Goal: Task Accomplishment & Management: Manage account settings

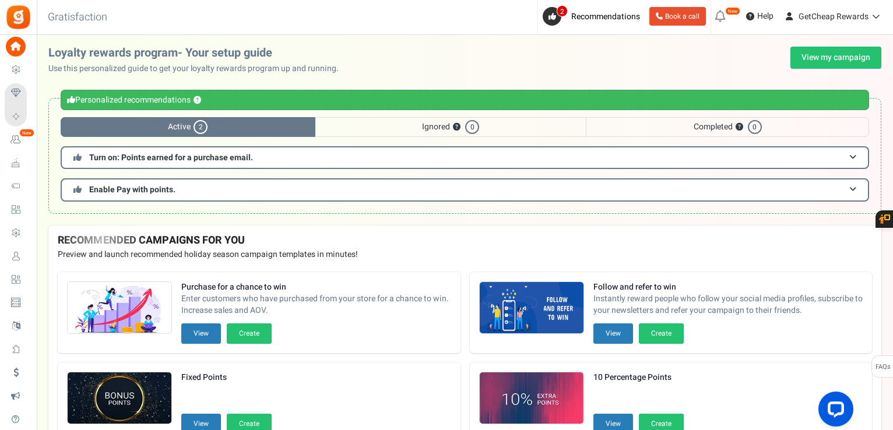
click at [842, 71] on div "Loyalty rewards program- Your setup guide Use this personalized guide to get yo…" at bounding box center [464, 61] width 833 height 28
click at [832, 54] on link "View my campaign" at bounding box center [835, 58] width 91 height 22
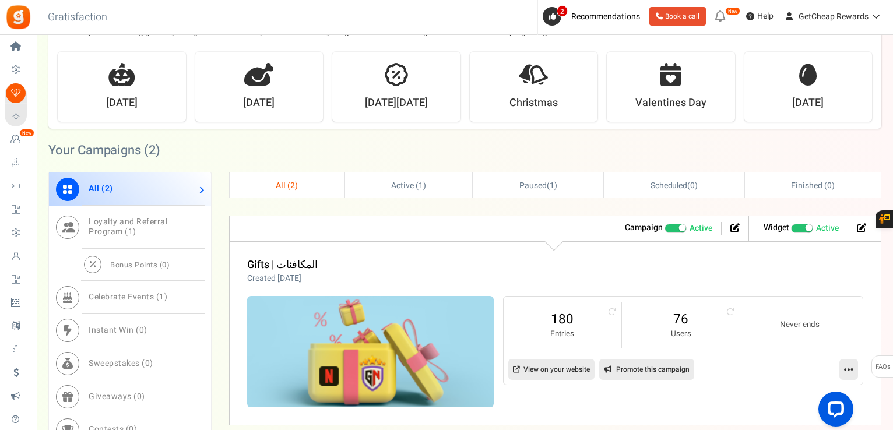
scroll to position [466, 0]
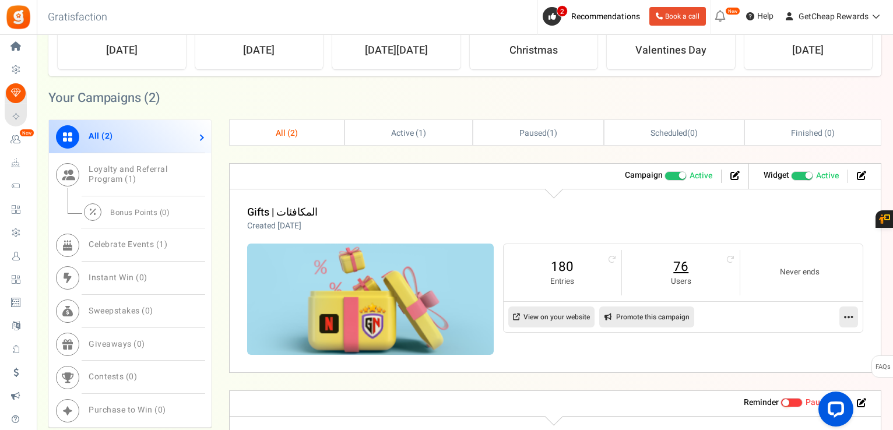
click at [683, 270] on link "76" at bounding box center [680, 267] width 94 height 19
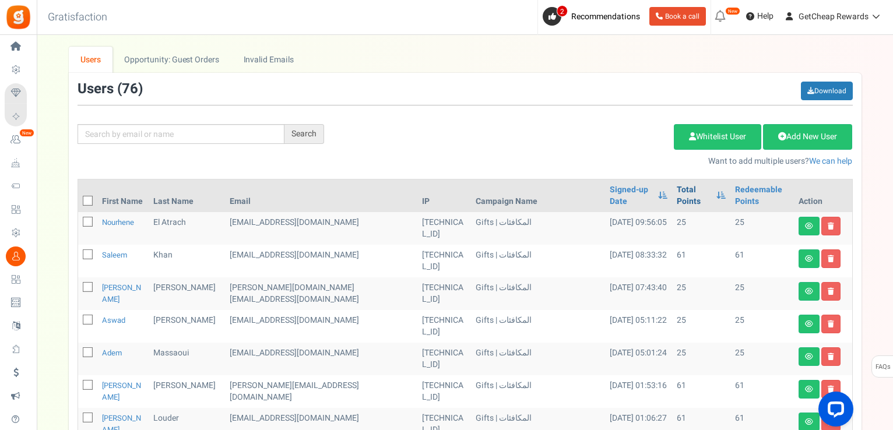
click at [677, 196] on link "Total Points" at bounding box center [694, 195] width 34 height 23
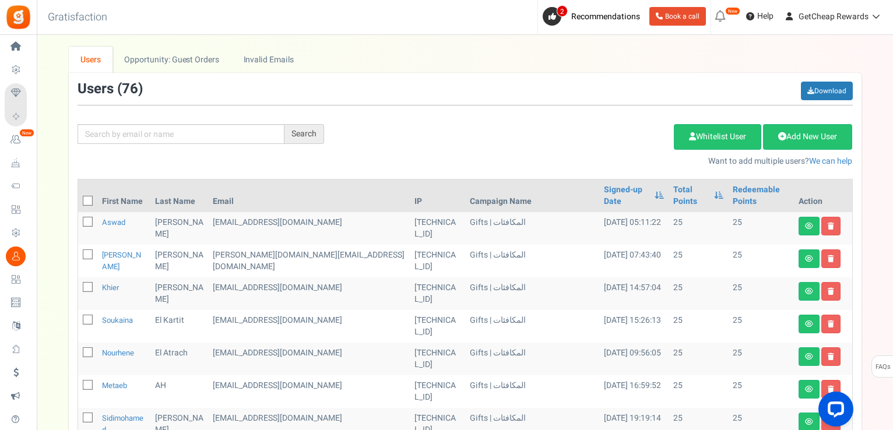
click at [89, 196] on span at bounding box center [88, 201] width 10 height 10
click at [79, 198] on input "checkbox" at bounding box center [75, 202] width 8 height 8
checkbox input "true"
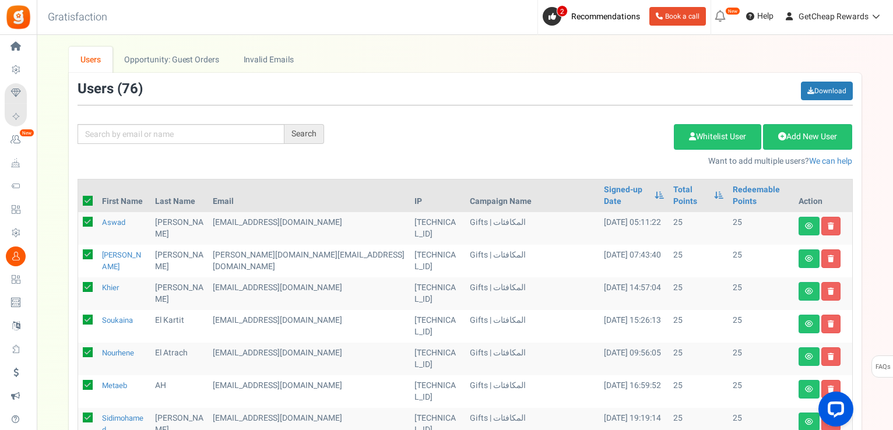
checkbox input "true"
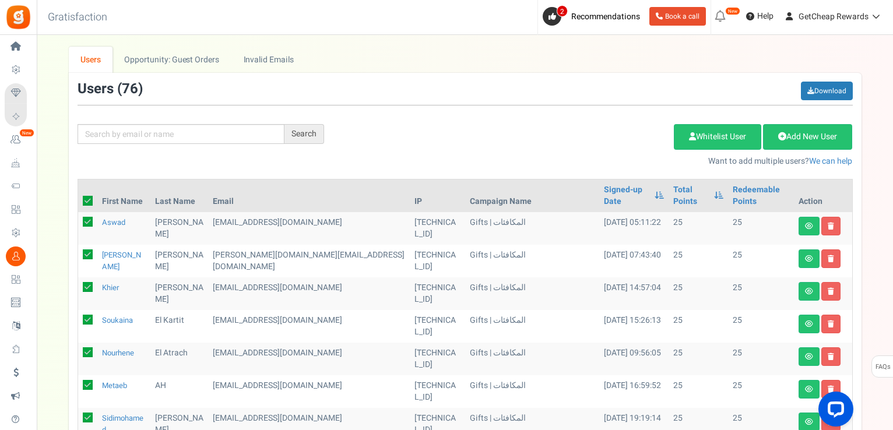
checkbox input "true"
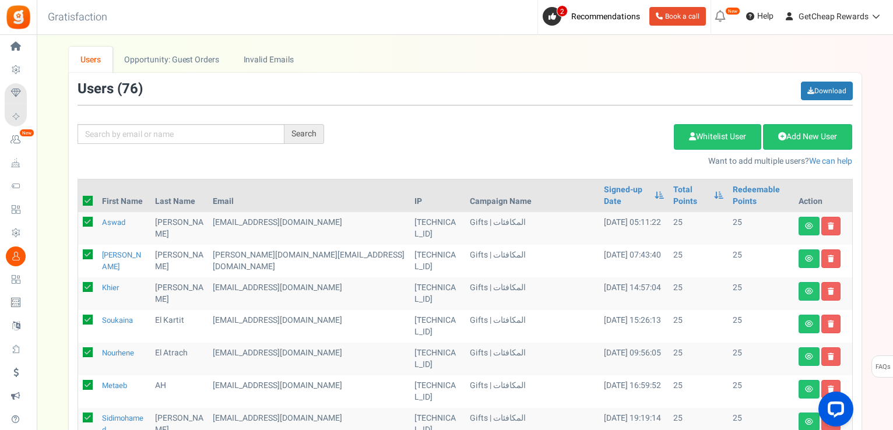
checkbox input "true"
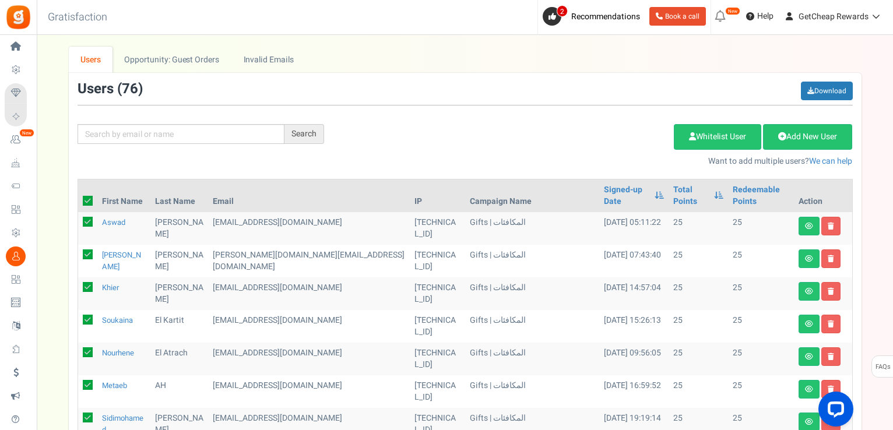
checkbox input "true"
click at [610, 141] on link "Delete Selected Users" at bounding box center [615, 137] width 114 height 26
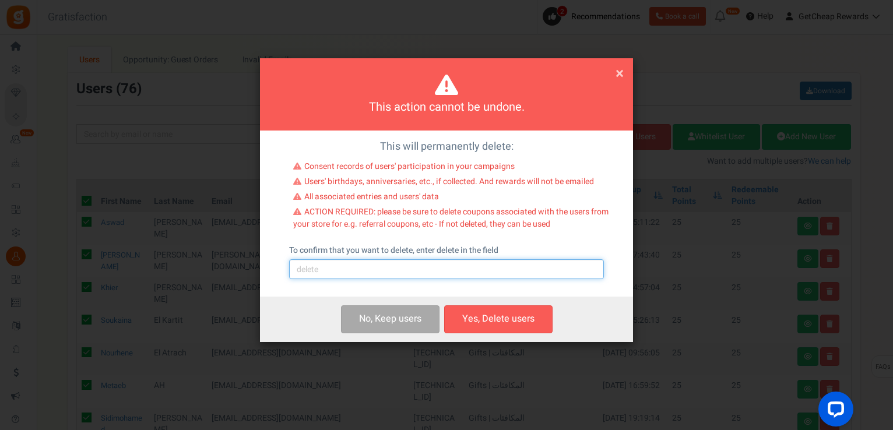
click at [378, 277] on input "text" at bounding box center [446, 269] width 315 height 20
type input "delete"
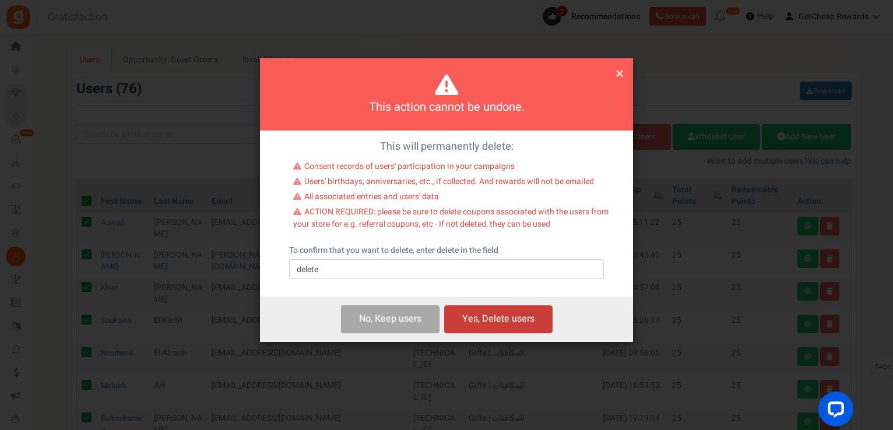
click at [469, 308] on button "Yes, Delete users" at bounding box center [498, 318] width 108 height 27
checkbox input "false"
